Goal: Task Accomplishment & Management: Manage account settings

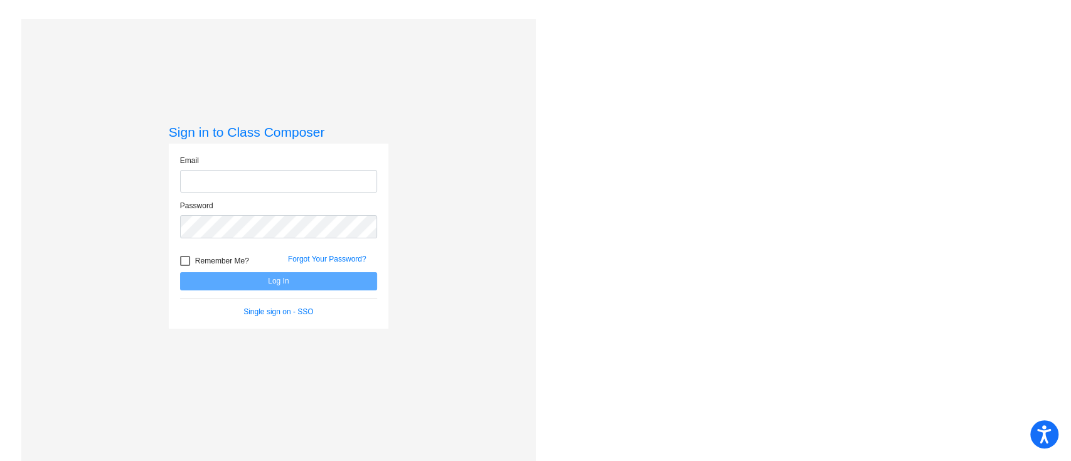
type input "[PERSON_NAME][EMAIL_ADDRESS][PERSON_NAME][DOMAIN_NAME]"
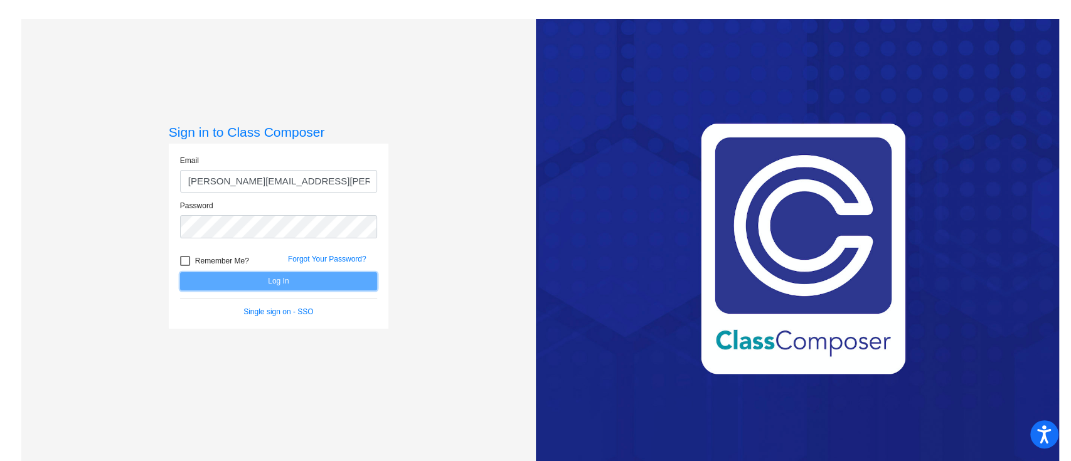
click at [325, 284] on button "Log In" at bounding box center [278, 281] width 197 height 18
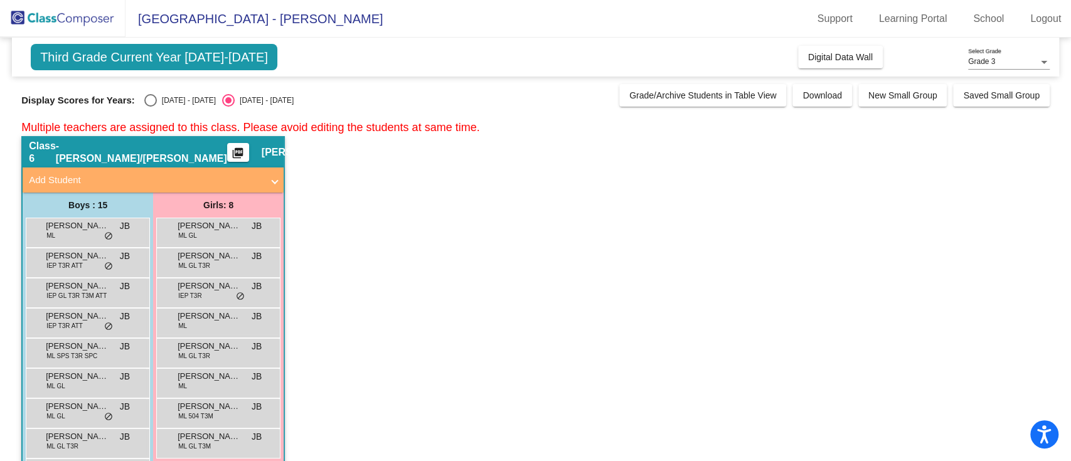
click at [1036, 63] on div "Grade 3" at bounding box center [1003, 62] width 70 height 9
click at [1036, 63] on span "Grade 3" at bounding box center [1009, 62] width 82 height 23
click at [149, 103] on div "Select an option" at bounding box center [150, 100] width 13 height 13
click at [150, 107] on input "[DATE] - [DATE]" at bounding box center [150, 107] width 1 height 1
radio input "true"
